Goal: Check status: Check status

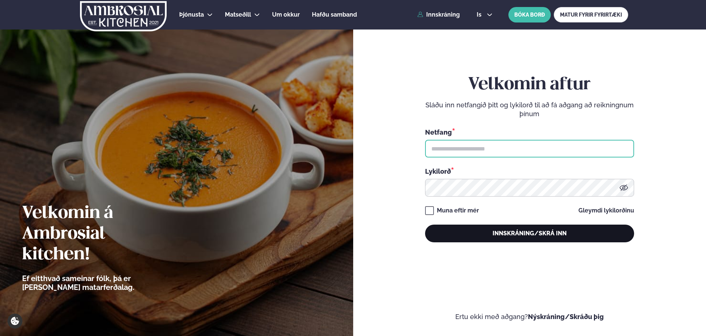
type input "**********"
click at [531, 236] on button "Innskráning/Skrá inn" at bounding box center [529, 233] width 209 height 18
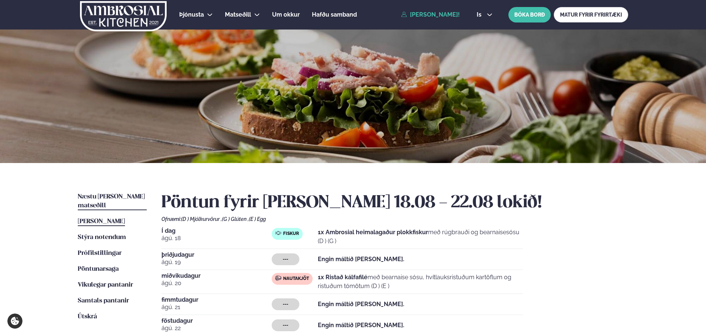
click at [119, 193] on link "Næstu [PERSON_NAME] matseðill Næsta vika" at bounding box center [112, 201] width 69 height 18
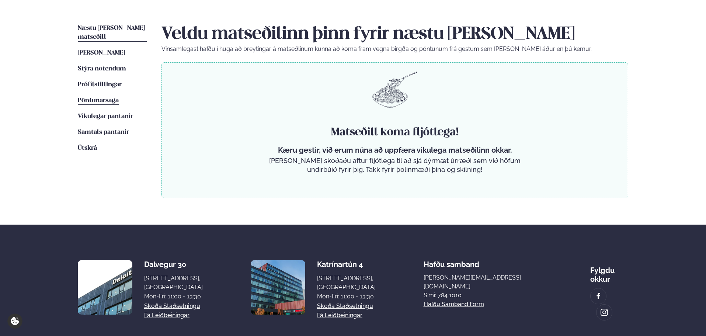
scroll to position [133, 0]
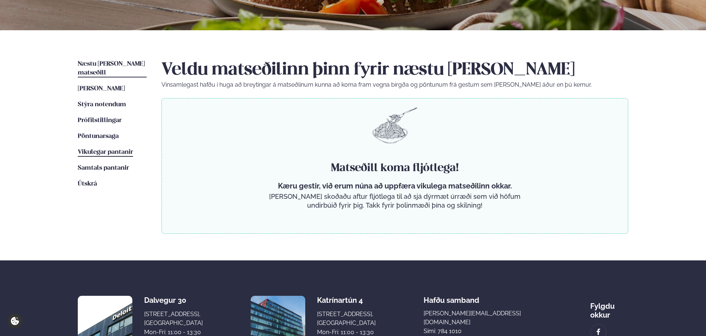
click at [100, 149] on span "Vikulegar pantanir" at bounding box center [105, 152] width 55 height 6
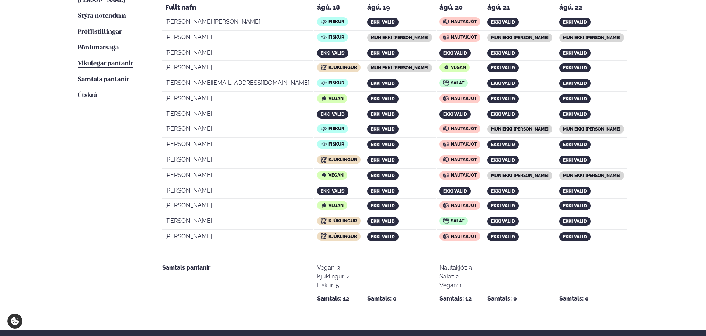
scroll to position [184, 0]
